Goal: Task Accomplishment & Management: Manage account settings

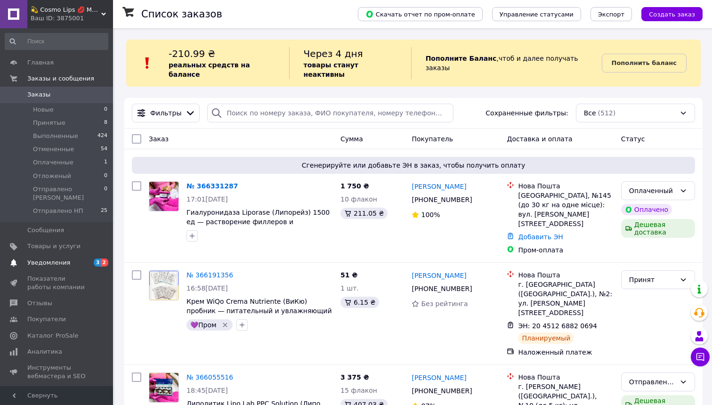
click at [60, 259] on span "Уведомления" at bounding box center [48, 263] width 43 height 8
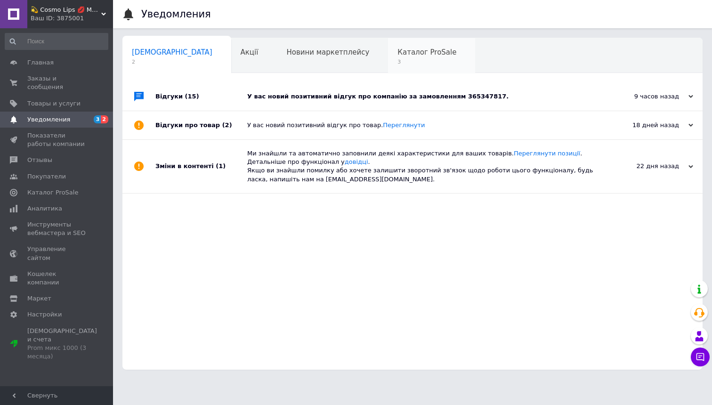
click at [397, 59] on span "3" at bounding box center [426, 61] width 59 height 7
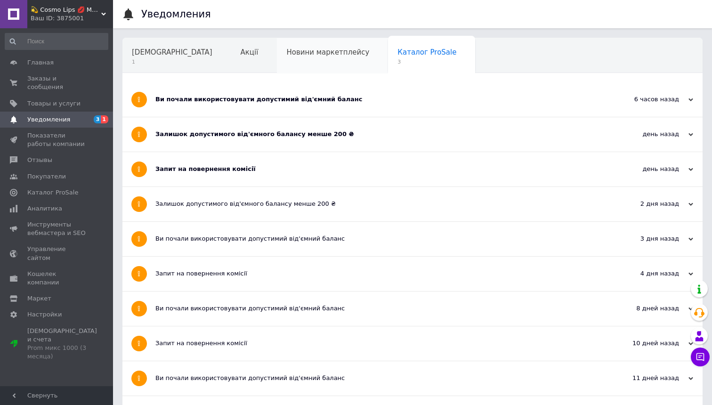
click at [286, 56] on span "Новини маркетплейсу" at bounding box center [327, 52] width 83 height 8
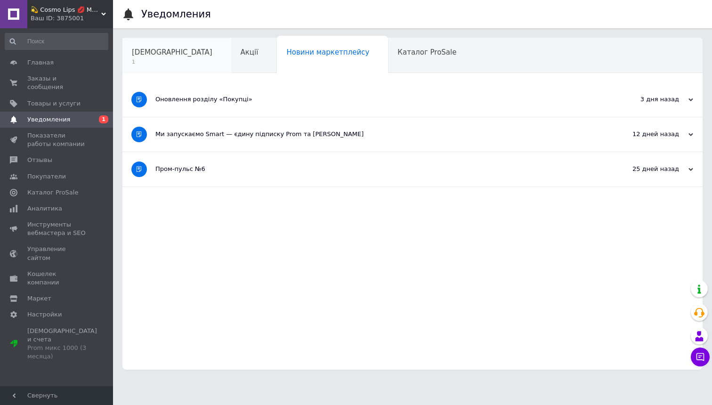
click at [156, 56] on span "[DEMOGRAPHIC_DATA]" at bounding box center [172, 52] width 81 height 8
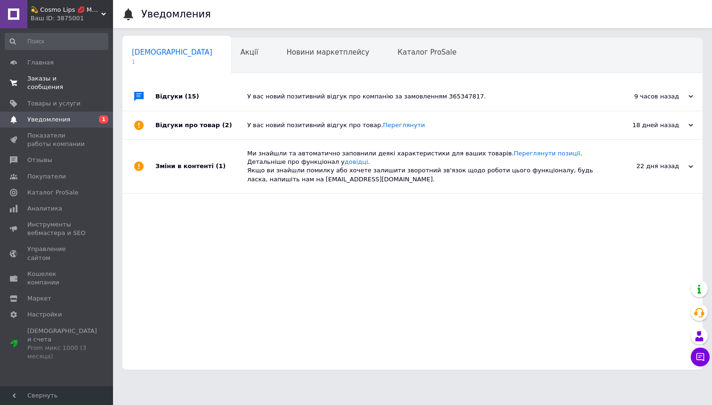
click at [70, 81] on span "Заказы и сообщения" at bounding box center [57, 82] width 60 height 17
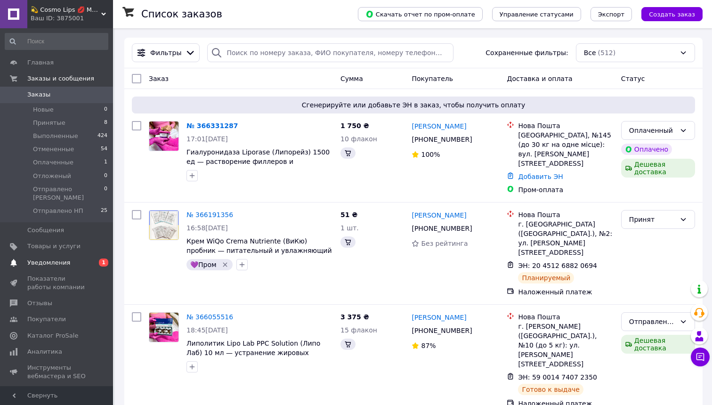
click at [78, 259] on span "Уведомления" at bounding box center [57, 263] width 60 height 8
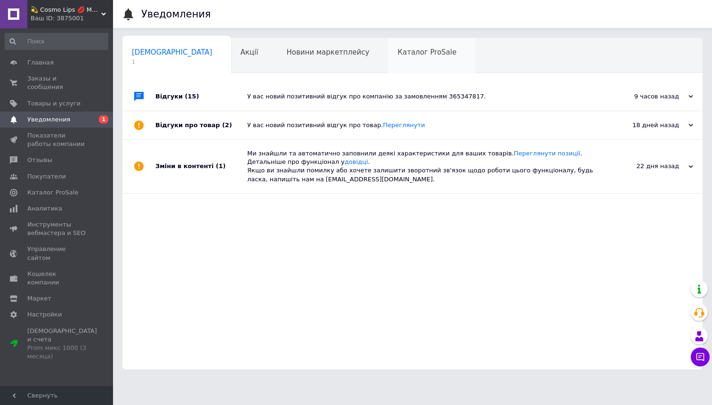
click at [397, 53] on span "Каталог ProSale" at bounding box center [426, 52] width 59 height 8
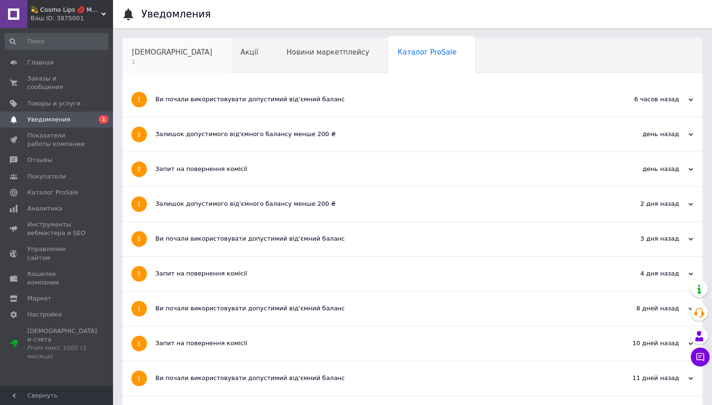
click at [166, 59] on span "1" at bounding box center [172, 61] width 81 height 7
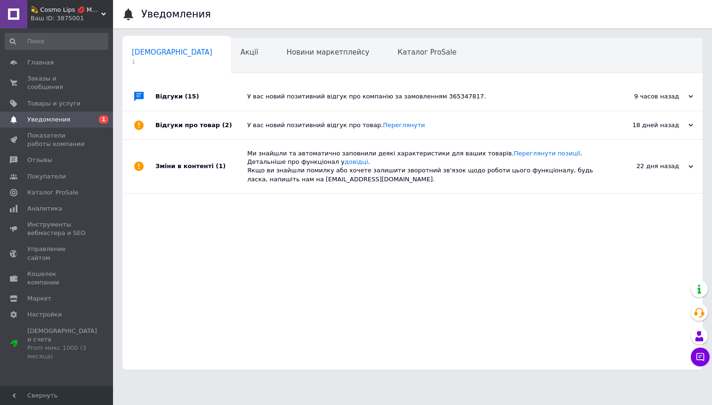
click at [440, 89] on div "У вас новий позитивний відгук про компанію за замовленням 365347817." at bounding box center [423, 96] width 352 height 28
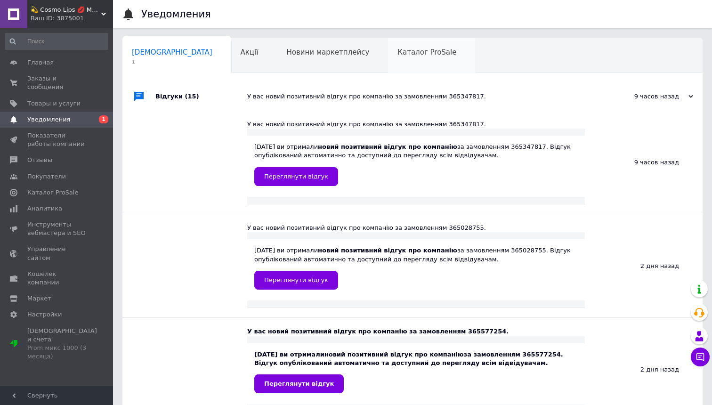
click at [388, 68] on div "Каталог ProSale" at bounding box center [431, 56] width 87 height 36
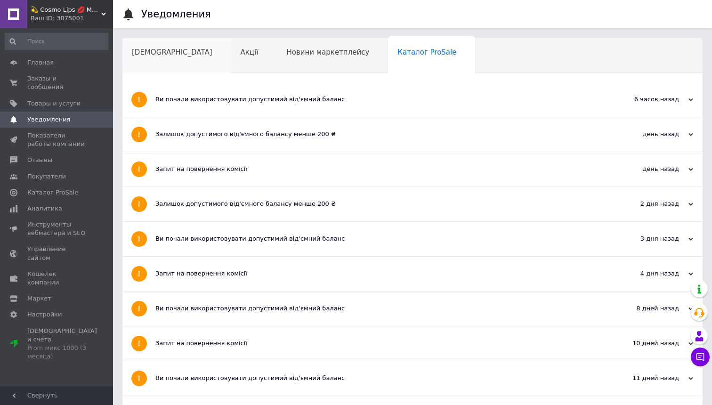
click at [178, 63] on div "[DEMOGRAPHIC_DATA]" at bounding box center [176, 56] width 109 height 36
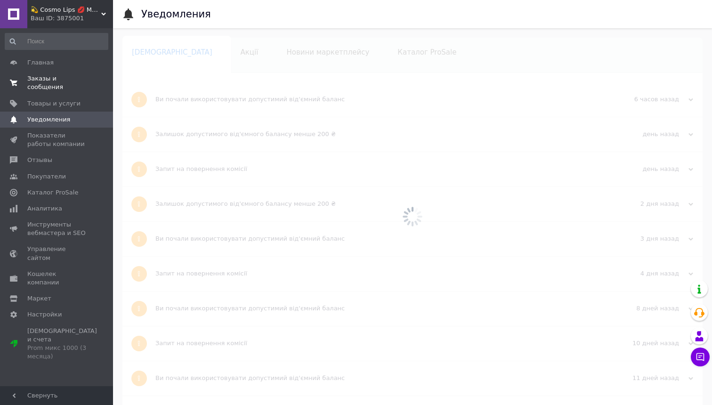
click at [89, 88] on span "0 0" at bounding box center [100, 82] width 26 height 17
